Goal: Task Accomplishment & Management: Manage account settings

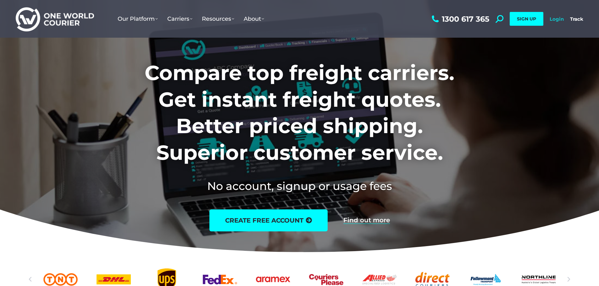
click at [555, 19] on link "Login" at bounding box center [556, 19] width 14 height 6
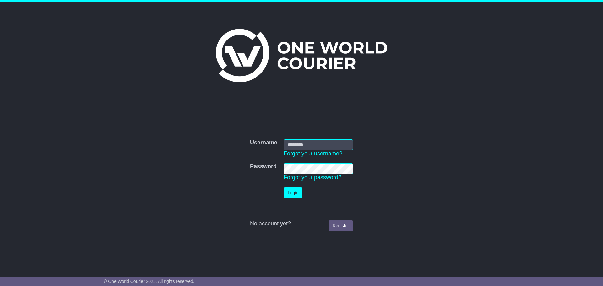
click at [311, 148] on input "Username" at bounding box center [318, 145] width 69 height 11
click at [307, 146] on input "Username" at bounding box center [318, 145] width 69 height 11
type input "*"
type input "**********"
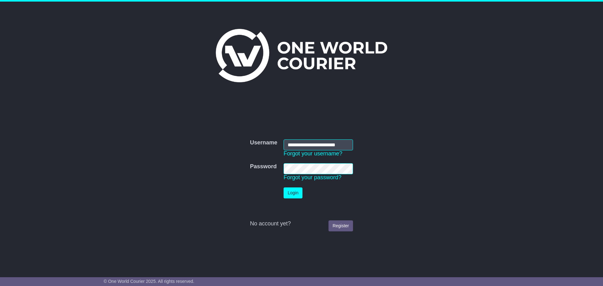
scroll to position [0, 0]
click at [295, 190] on button "Login" at bounding box center [293, 193] width 19 height 11
